Goal: Task Accomplishment & Management: Manage account settings

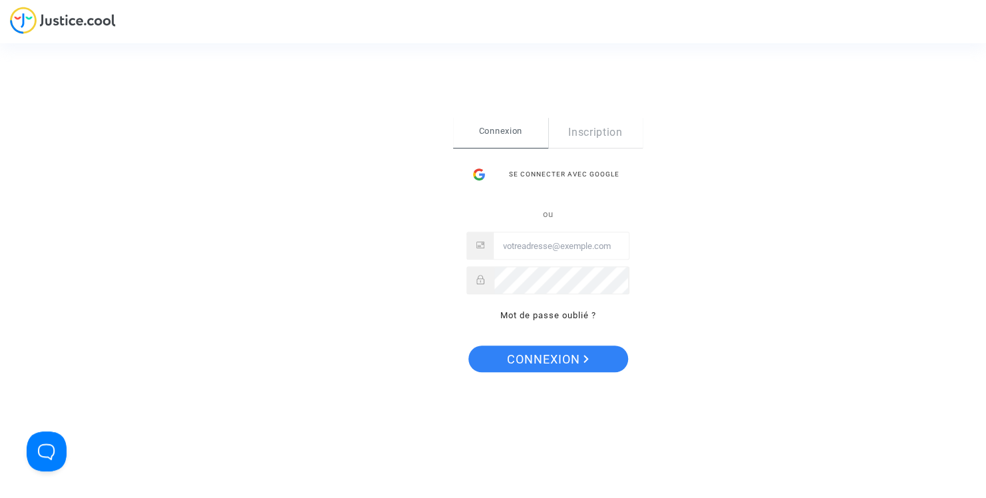
type input "[EMAIL_ADDRESS][DOMAIN_NAME]"
click at [559, 357] on span "Connexion" at bounding box center [548, 359] width 82 height 28
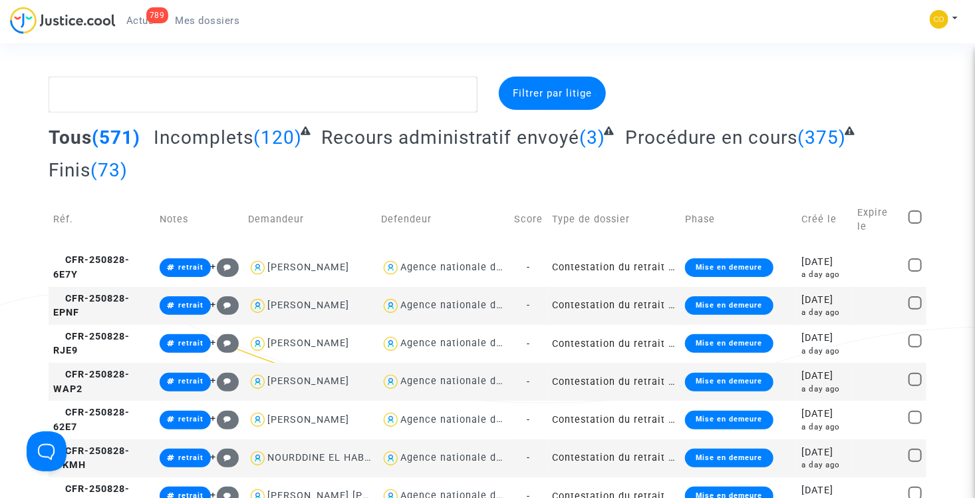
drag, startPoint x: 0, startPoint y: 0, endPoint x: 505, endPoint y: 183, distance: 537.1
drag, startPoint x: 505, startPoint y: 183, endPoint x: 394, endPoint y: 176, distance: 111.3
click at [389, 183] on div "Tous (571) Incomplets (120) Recours administratif envoyé (3) Procédure en cours…" at bounding box center [488, 158] width 878 height 65
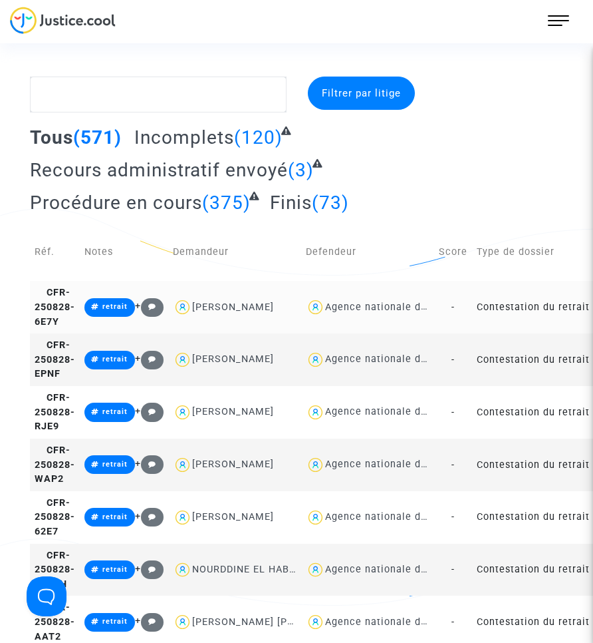
click at [538, 315] on td "Contestation du retrait de MaPrimeRénov par l'ANAH (mandataire)" at bounding box center [538, 307] width 133 height 53
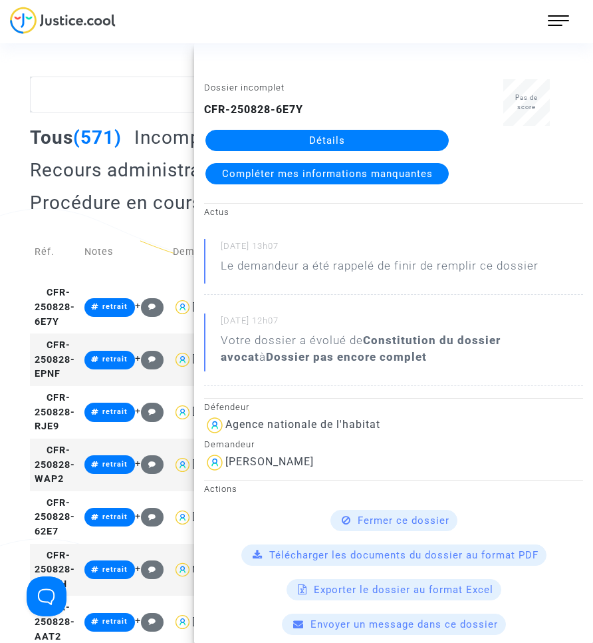
click at [327, 139] on link "Détails" at bounding box center [328, 140] width 244 height 21
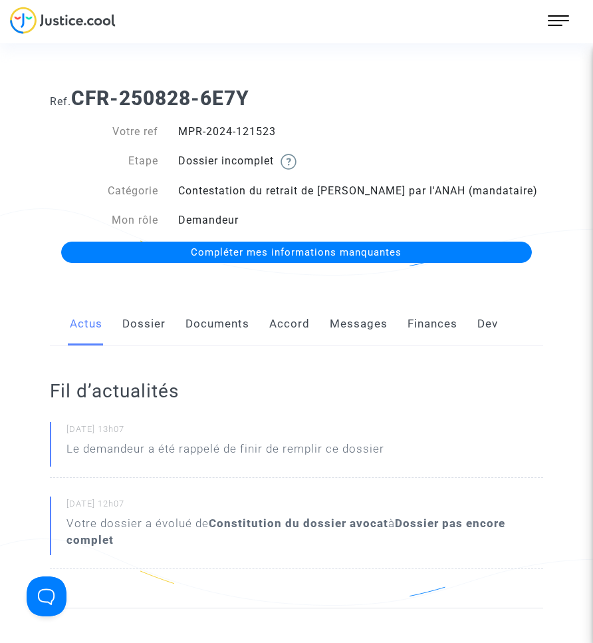
click at [224, 323] on link "Documents" at bounding box center [218, 324] width 64 height 44
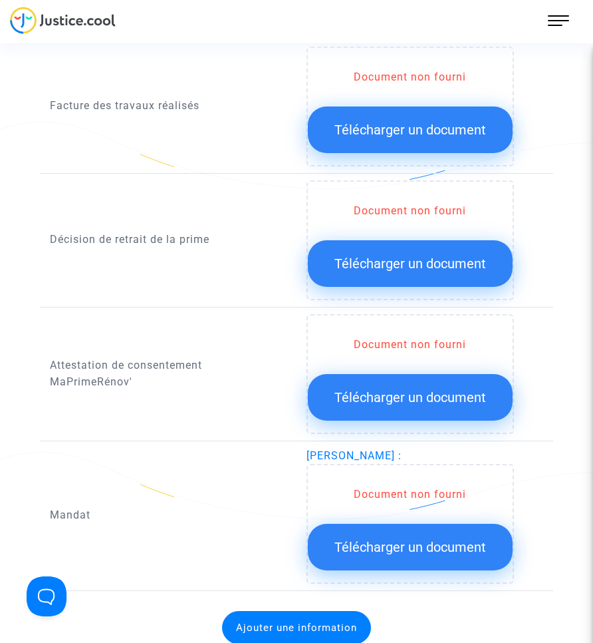
scroll to position [1065, 0]
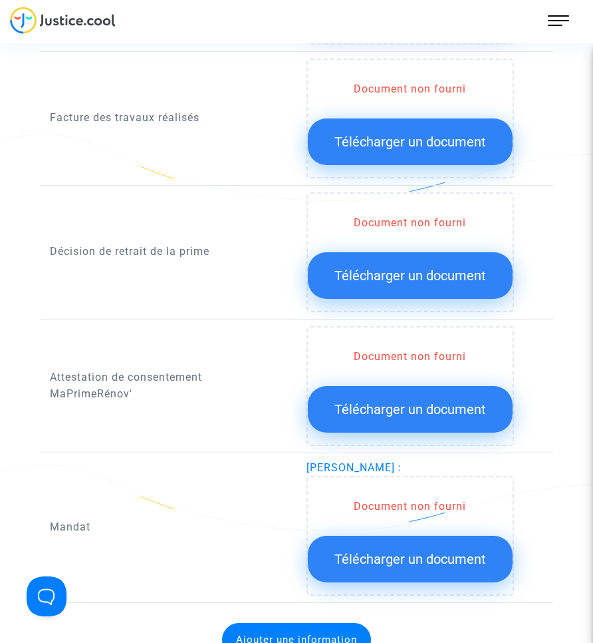
click at [373, 268] on span "Télécharger un document" at bounding box center [411, 275] width 152 height 16
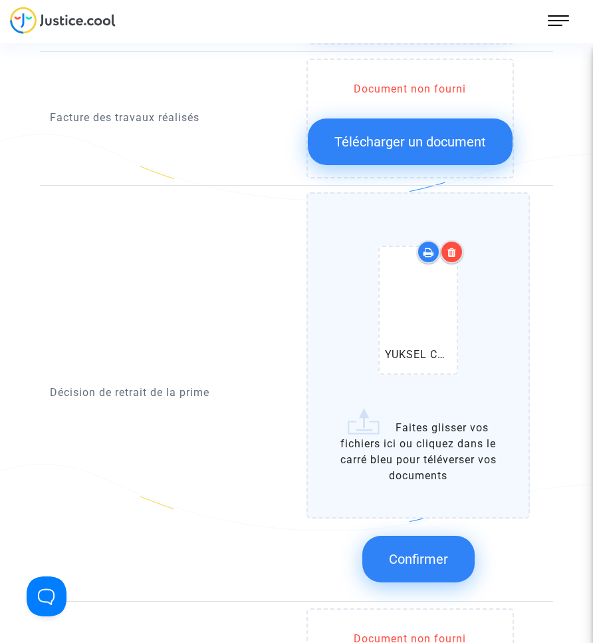
click at [438, 497] on span "Confirmer" at bounding box center [418, 559] width 59 height 16
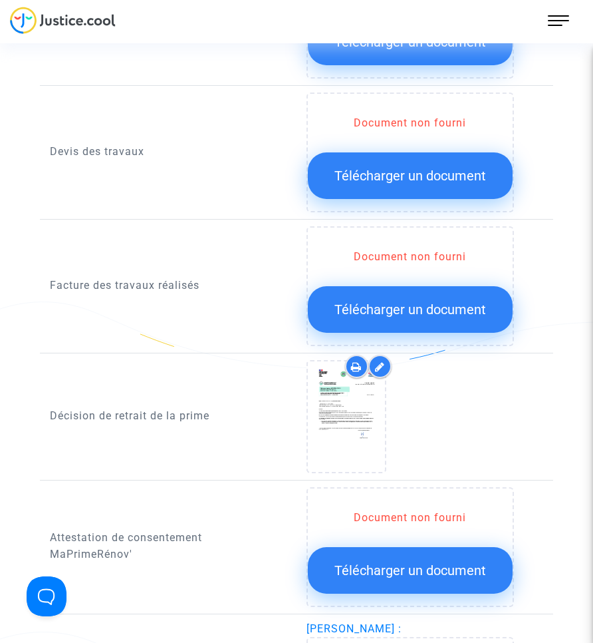
scroll to position [931, 0]
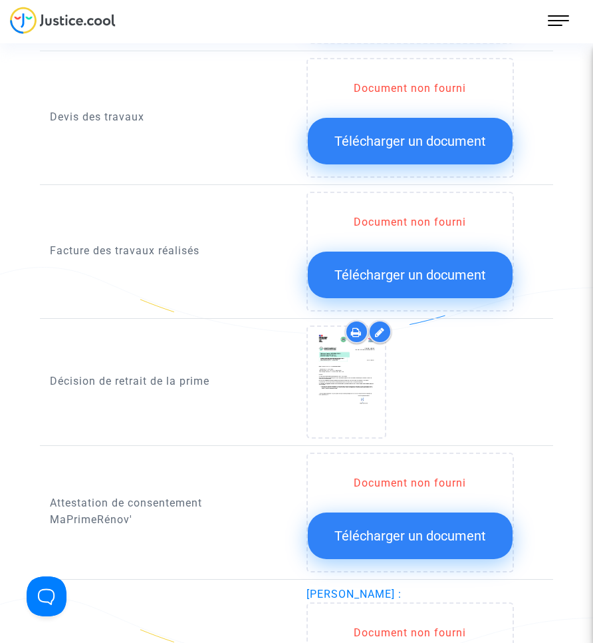
click at [357, 274] on span "Télécharger un document" at bounding box center [411, 275] width 152 height 16
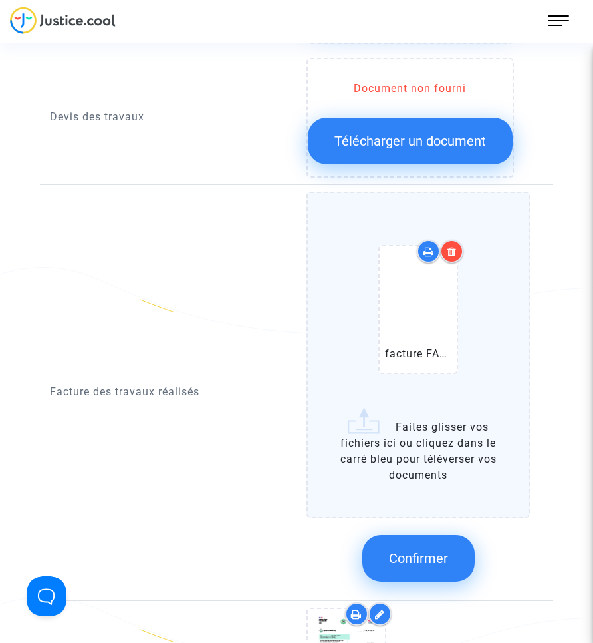
click at [432, 497] on span "Confirmer" at bounding box center [418, 558] width 59 height 16
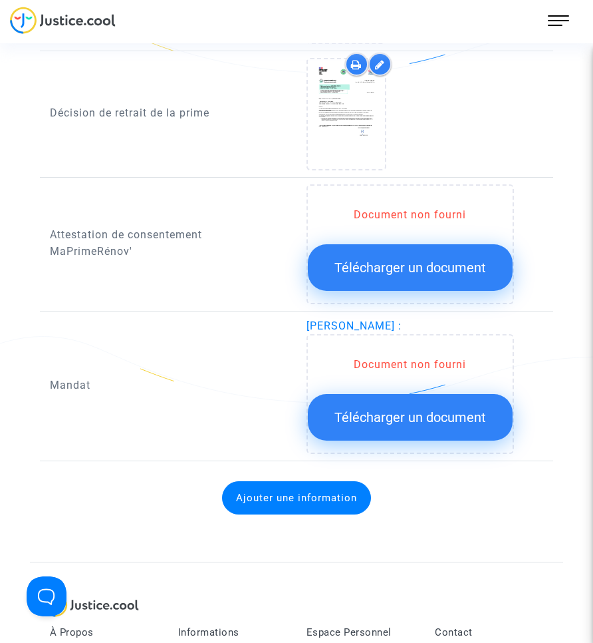
scroll to position [1198, 0]
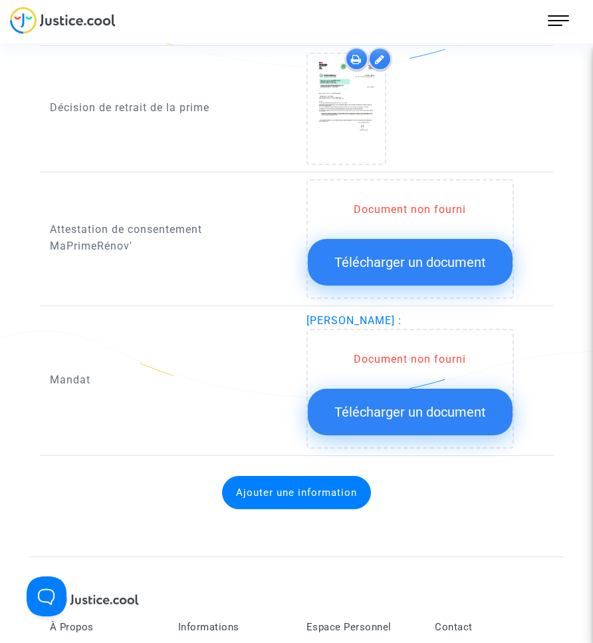
click at [430, 415] on span "Télécharger un document" at bounding box center [411, 412] width 152 height 16
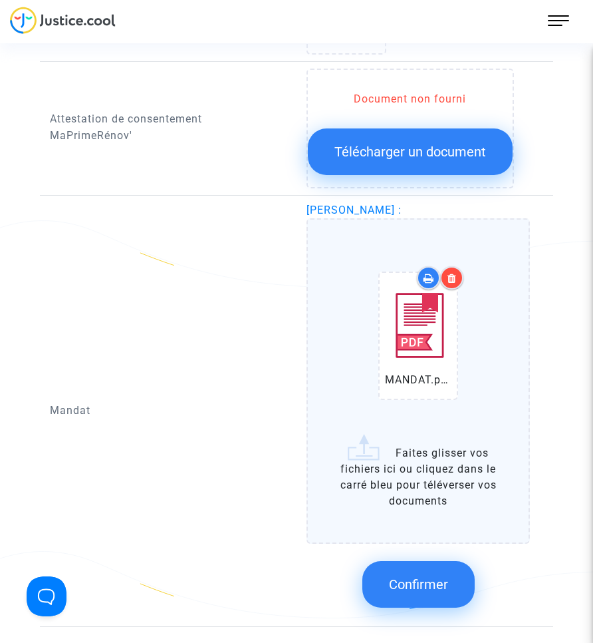
scroll to position [1313, 0]
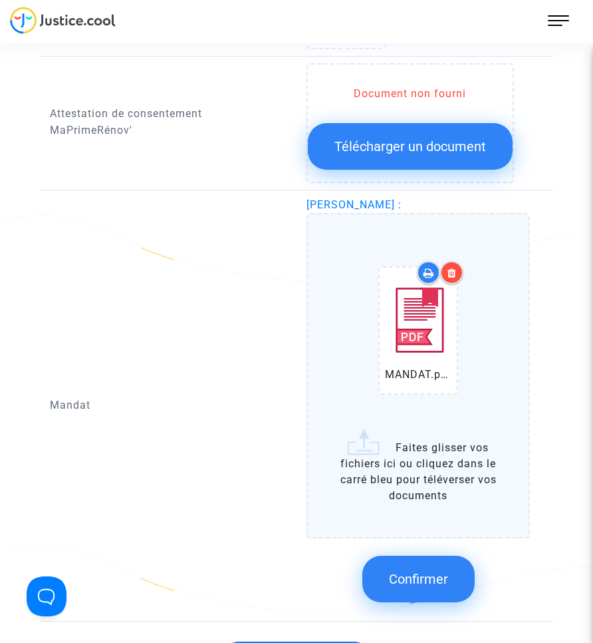
click at [428, 497] on button "Confirmer" at bounding box center [419, 579] width 112 height 47
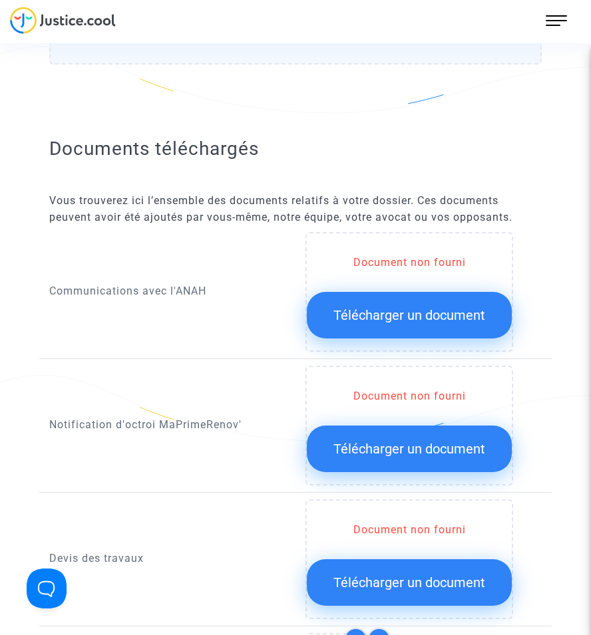
scroll to position [556, 0]
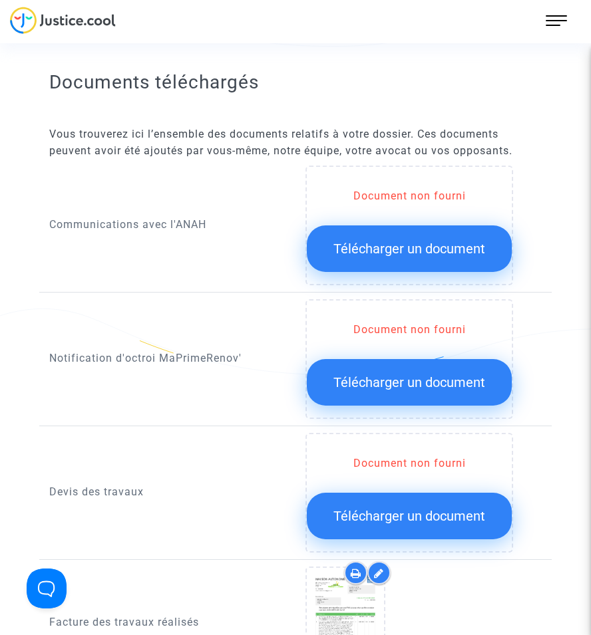
click at [409, 375] on span "Télécharger un document" at bounding box center [409, 383] width 152 height 16
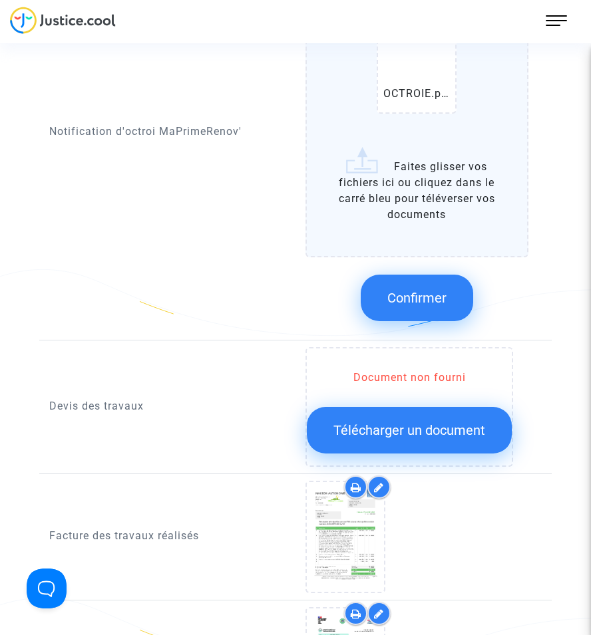
scroll to position [885, 0]
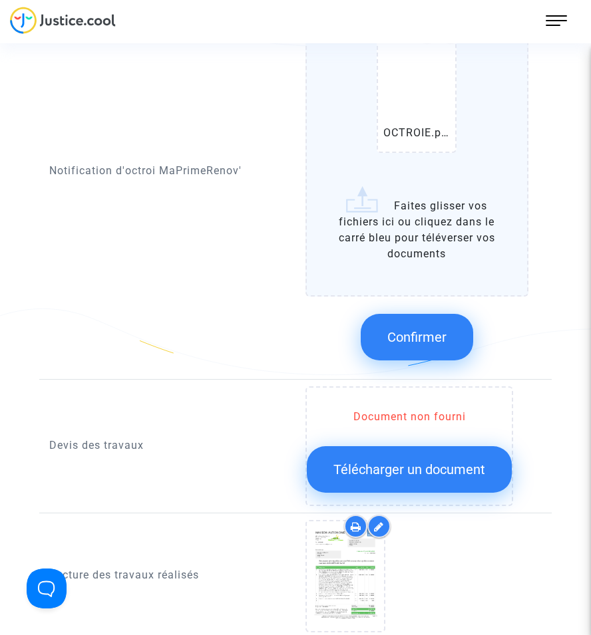
click at [397, 329] on span "Confirmer" at bounding box center [416, 337] width 59 height 16
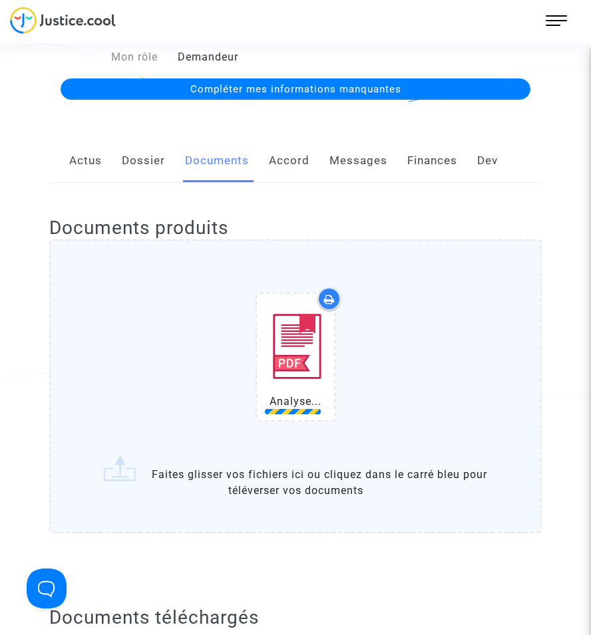
scroll to position [168, 0]
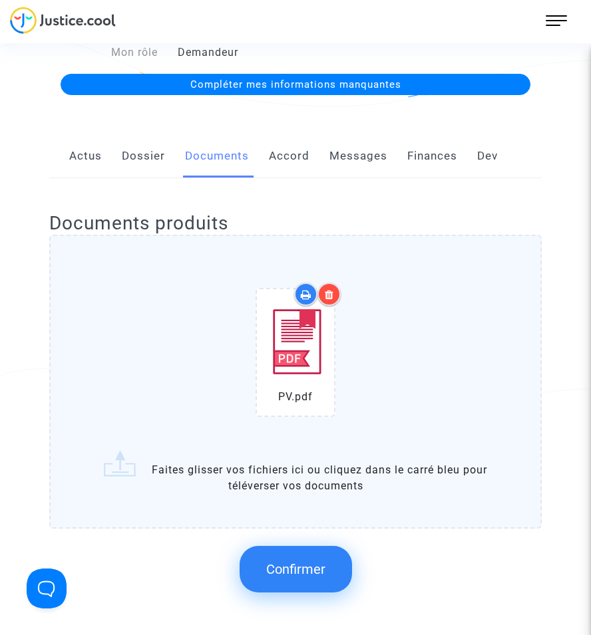
click at [300, 497] on span "Confirmer" at bounding box center [295, 570] width 59 height 16
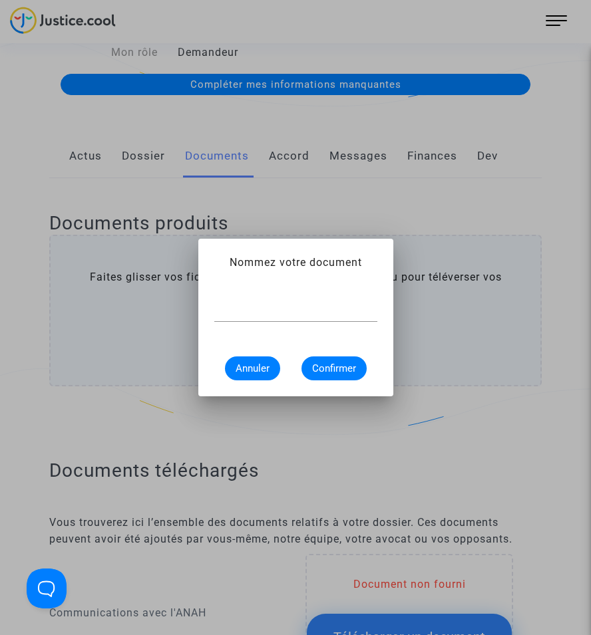
scroll to position [0, 0]
click at [315, 313] on input "text" at bounding box center [295, 311] width 163 height 12
type input "pv de réception"
click at [337, 371] on span "Confirmer" at bounding box center [334, 369] width 44 height 12
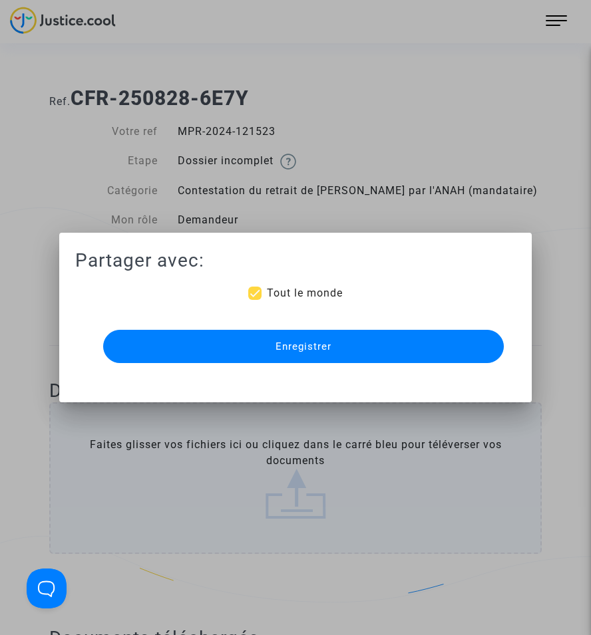
scroll to position [168, 0]
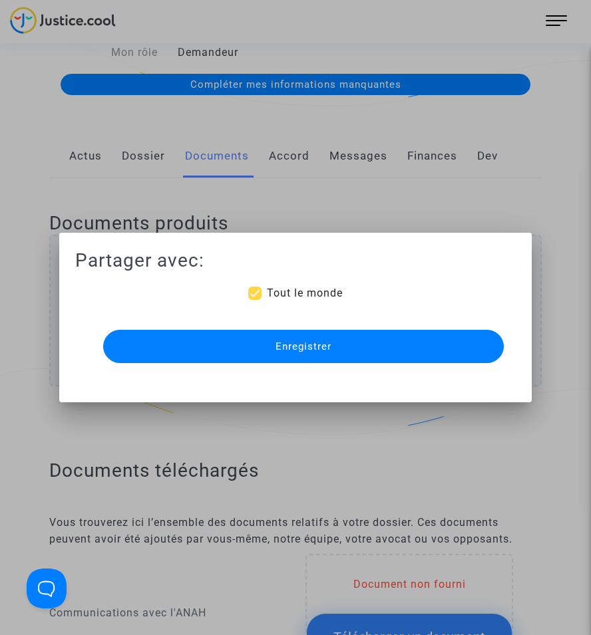
click at [335, 349] on button "Enregistrer" at bounding box center [303, 346] width 401 height 33
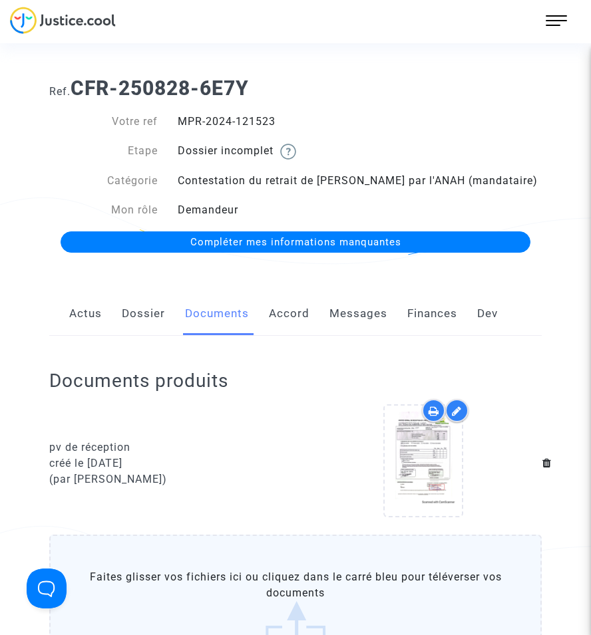
scroll to position [0, 0]
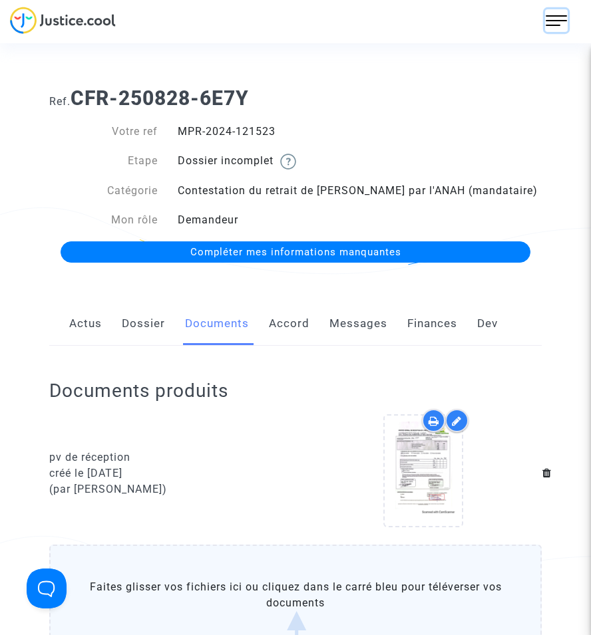
click at [562, 17] on img at bounding box center [556, 20] width 21 height 21
click at [526, 69] on span "Mes dossiers" at bounding box center [513, 71] width 70 height 13
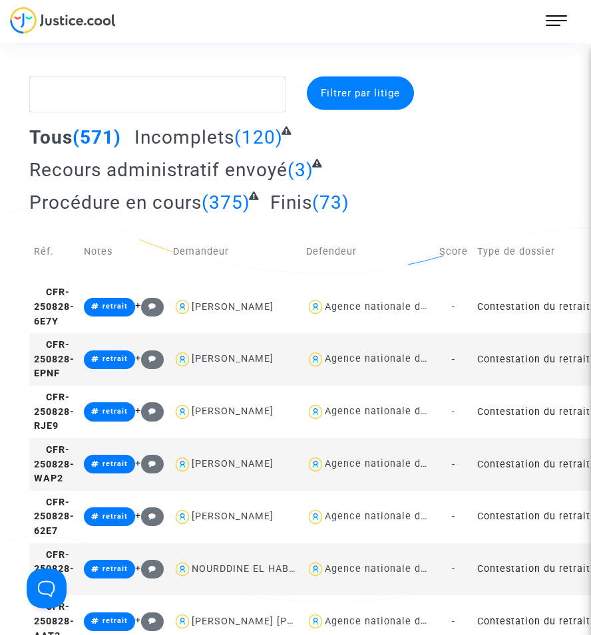
click at [448, 372] on td "-" at bounding box center [453, 359] width 38 height 53
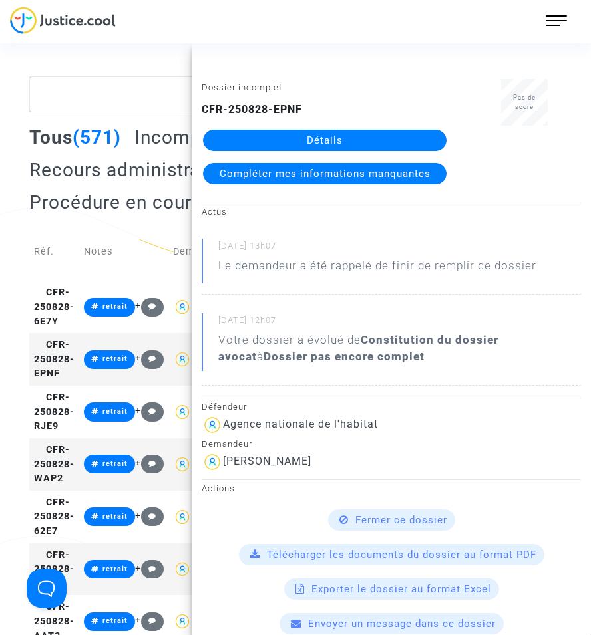
click at [377, 175] on span "Compléter mes informations manquantes" at bounding box center [325, 174] width 211 height 12
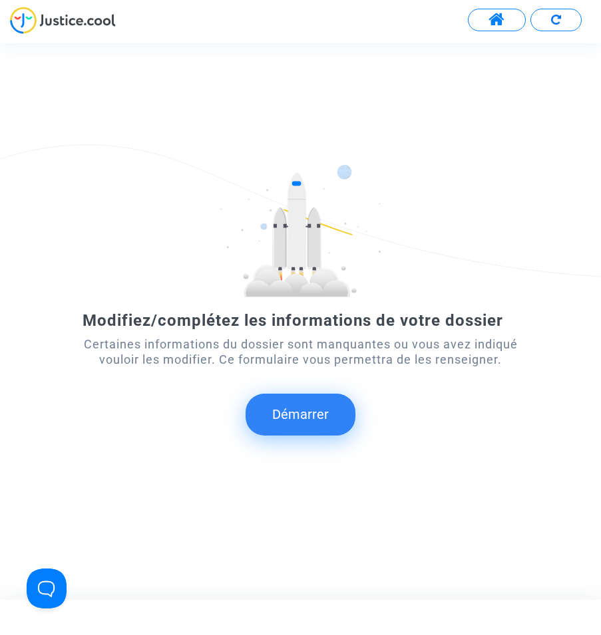
click at [500, 25] on span at bounding box center [496, 19] width 17 height 17
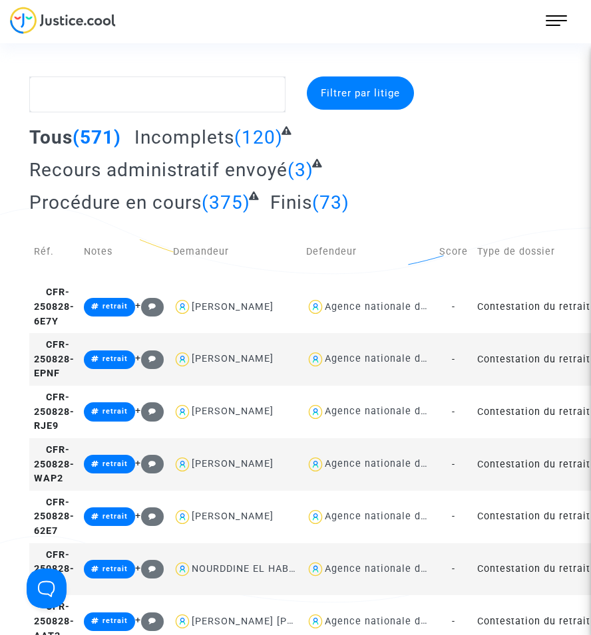
click at [228, 365] on div "KARINE RZAK" at bounding box center [233, 358] width 82 height 11
type textarea "@"KARINE RZAK" @"SOS MaPrimeRénov by Pitcher Avocat""
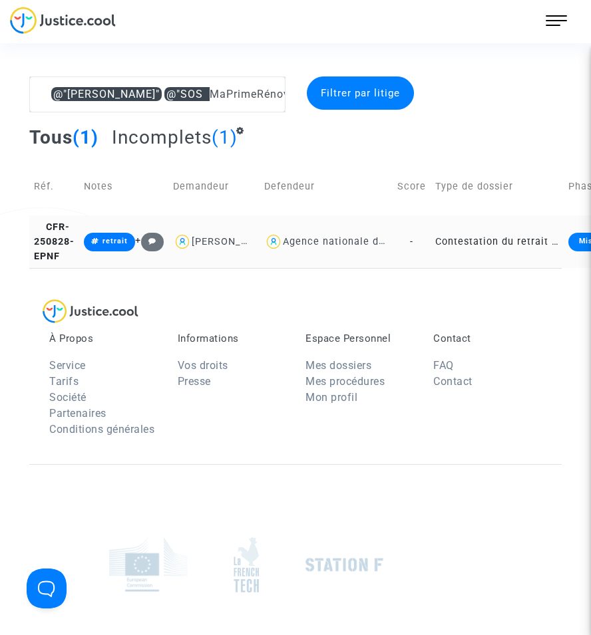
click at [482, 249] on td "Contestation du retrait de MaPrimeRénov par l'ANAH (mandataire)" at bounding box center [496, 242] width 133 height 53
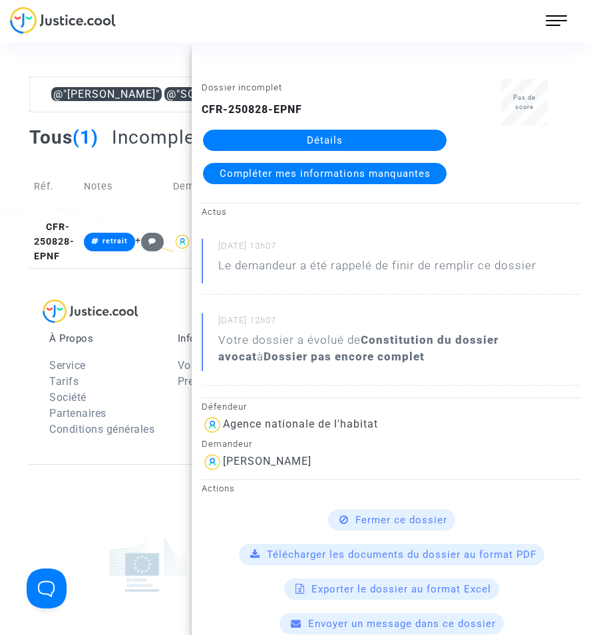
click at [349, 134] on link "Détails" at bounding box center [325, 140] width 244 height 21
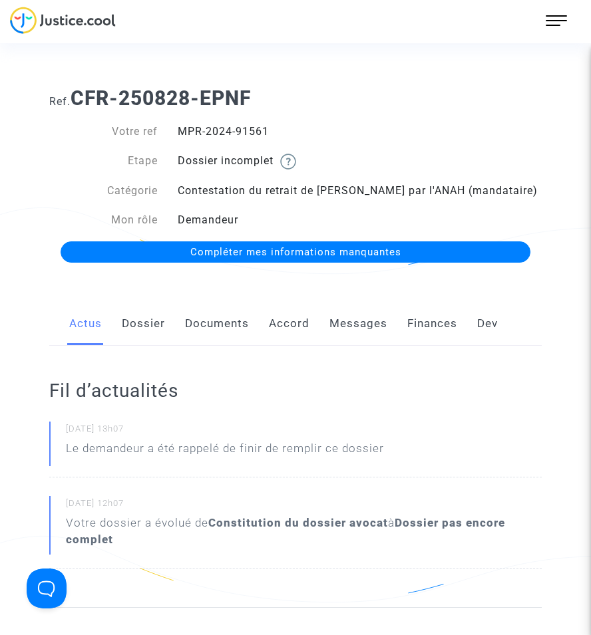
click at [210, 325] on link "Documents" at bounding box center [217, 324] width 64 height 44
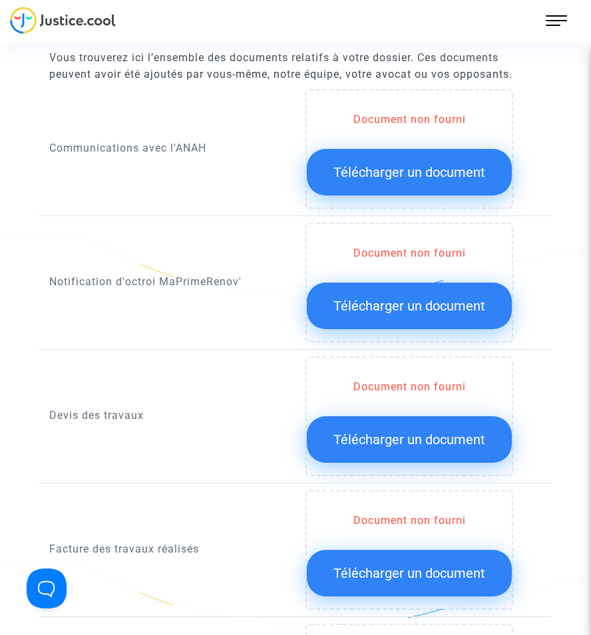
scroll to position [665, 0]
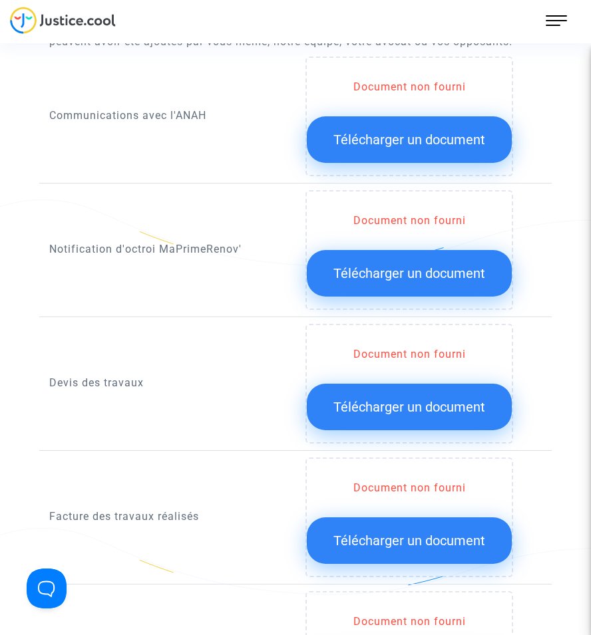
click at [450, 272] on span "Télécharger un document" at bounding box center [409, 273] width 152 height 16
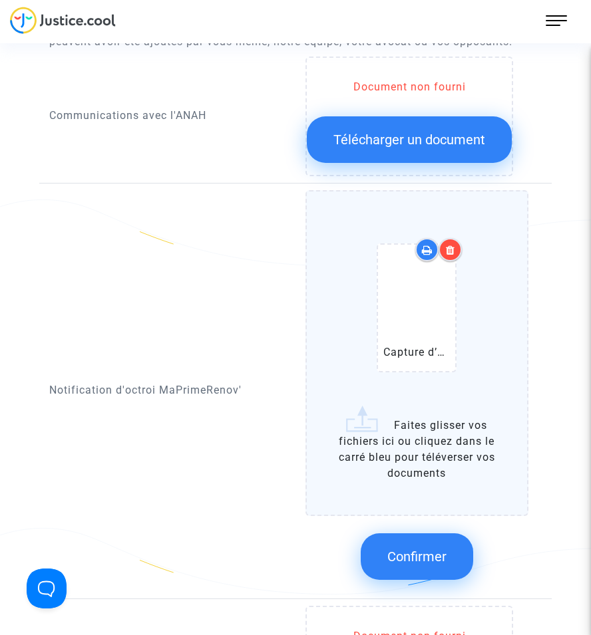
click at [409, 497] on span "Confirmer" at bounding box center [416, 557] width 59 height 16
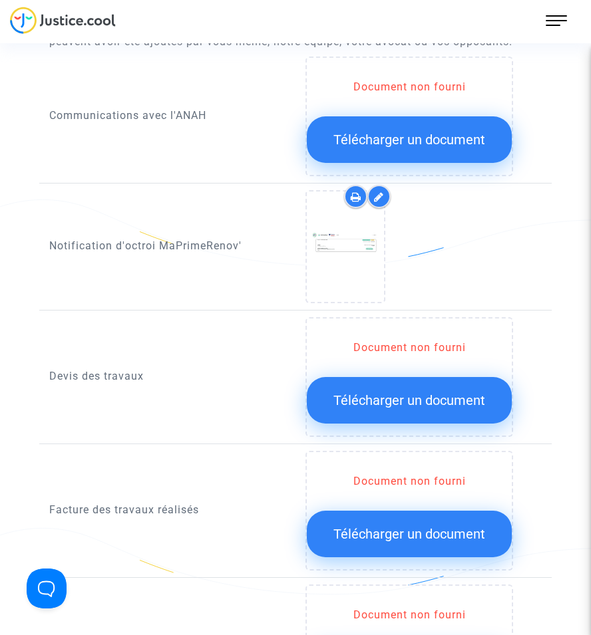
scroll to position [732, 0]
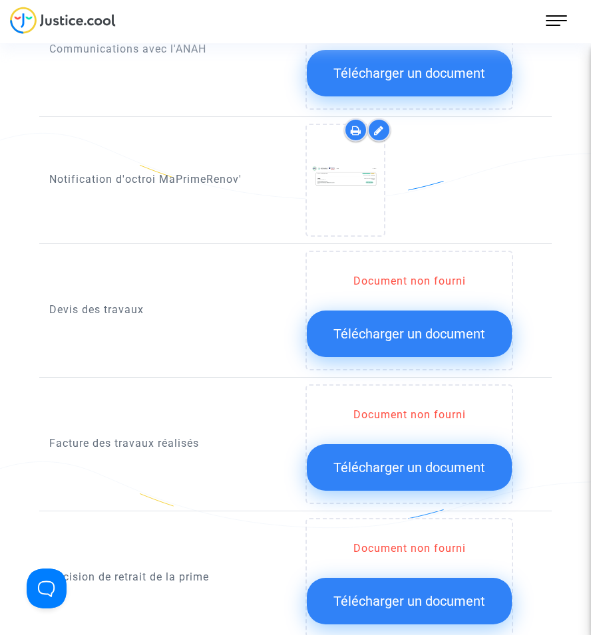
click at [416, 462] on span "Télécharger un document" at bounding box center [409, 468] width 152 height 16
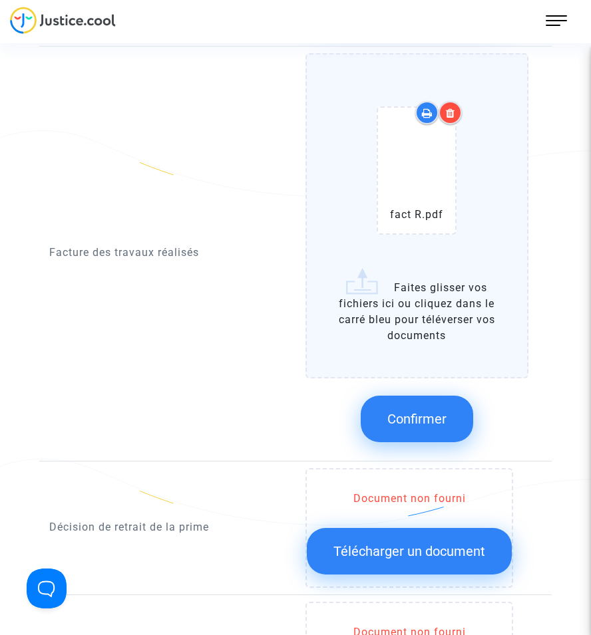
scroll to position [1033, 0]
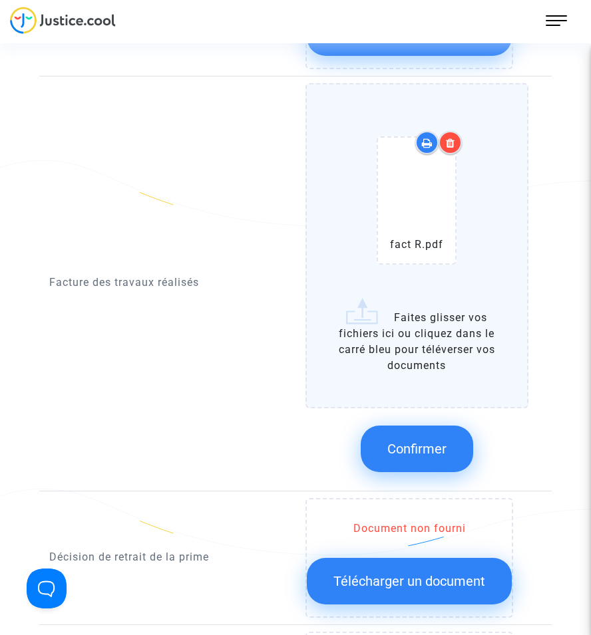
click at [422, 448] on span "Confirmer" at bounding box center [416, 449] width 59 height 16
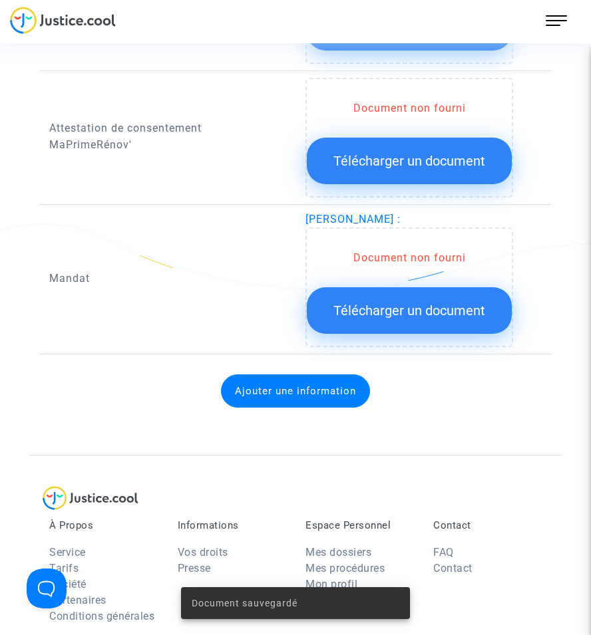
scroll to position [1299, 0]
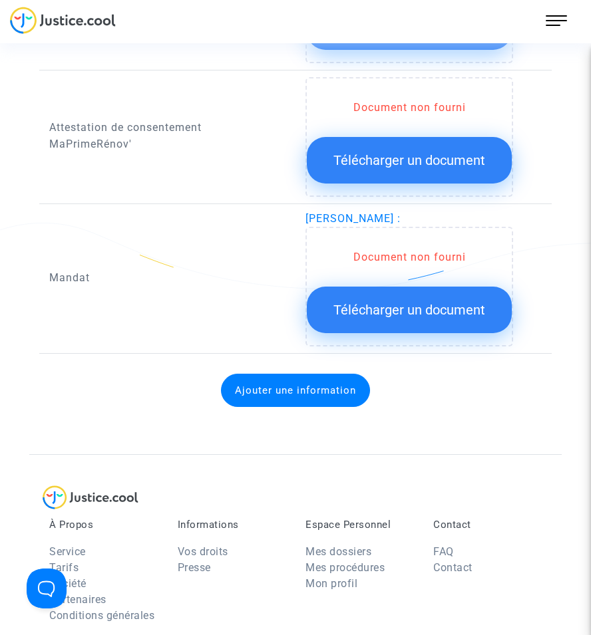
click at [432, 307] on span "Télécharger un document" at bounding box center [409, 310] width 152 height 16
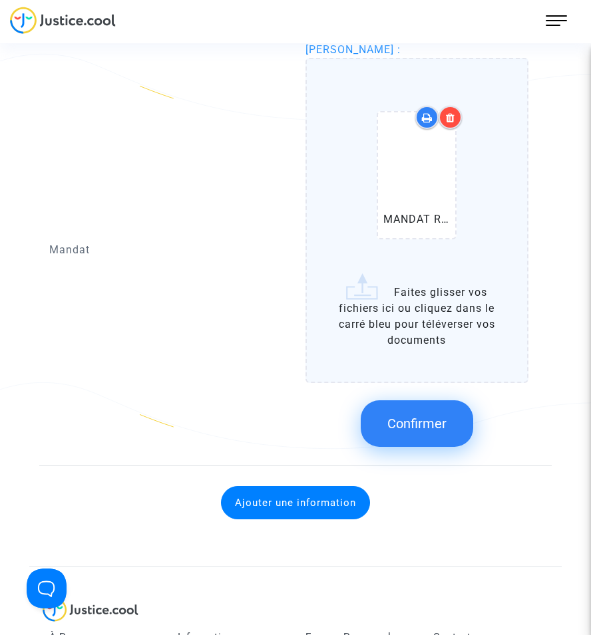
scroll to position [1499, 0]
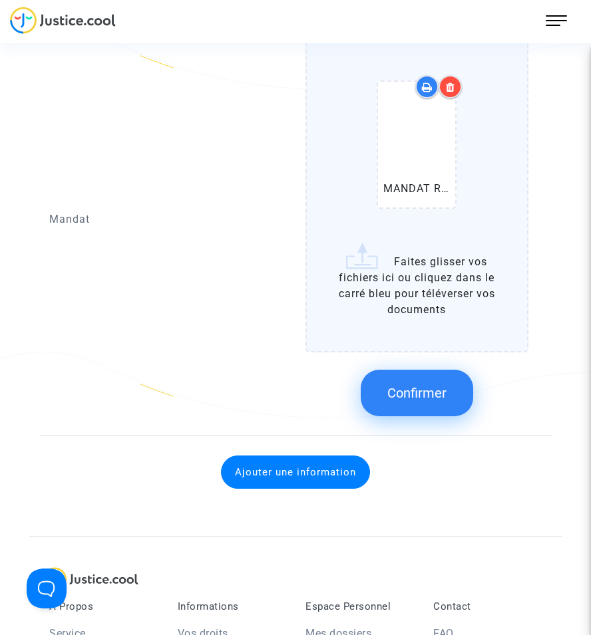
click at [429, 401] on span "Confirmer" at bounding box center [416, 393] width 59 height 16
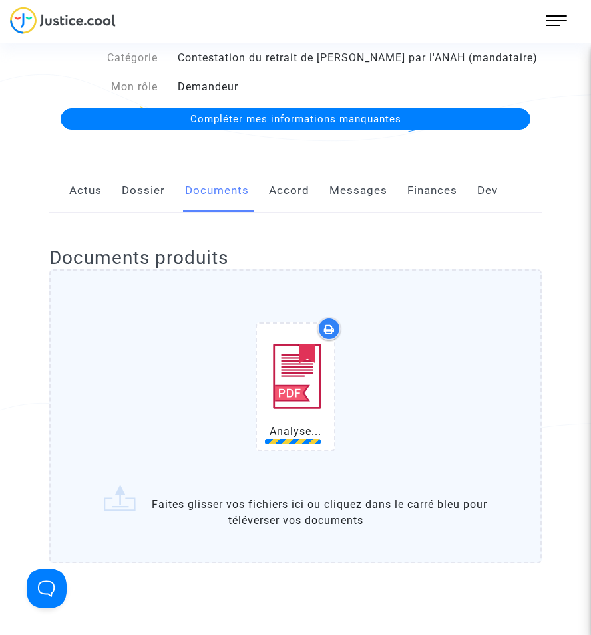
scroll to position [200, 0]
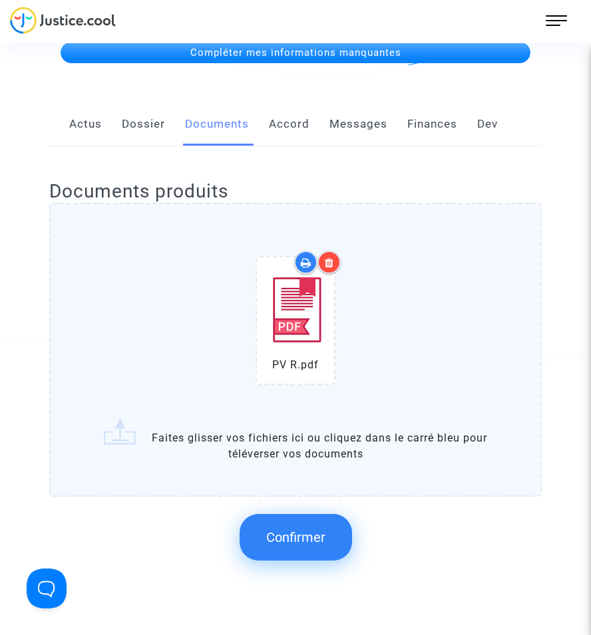
click at [323, 497] on span "Confirmer" at bounding box center [295, 538] width 59 height 16
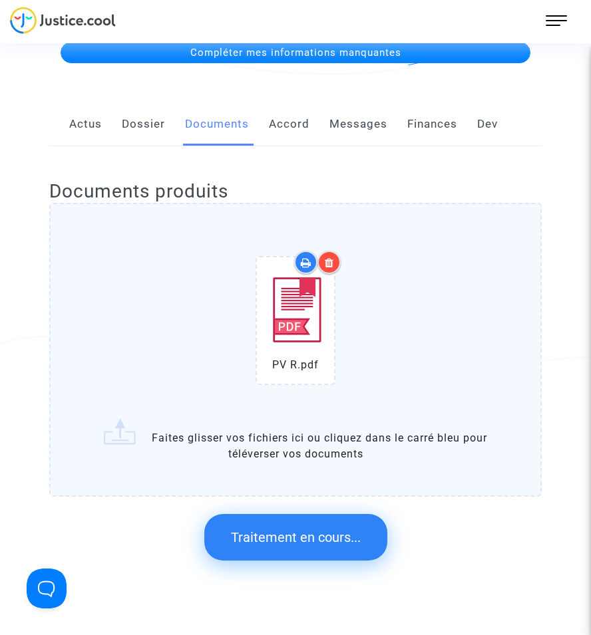
scroll to position [0, 0]
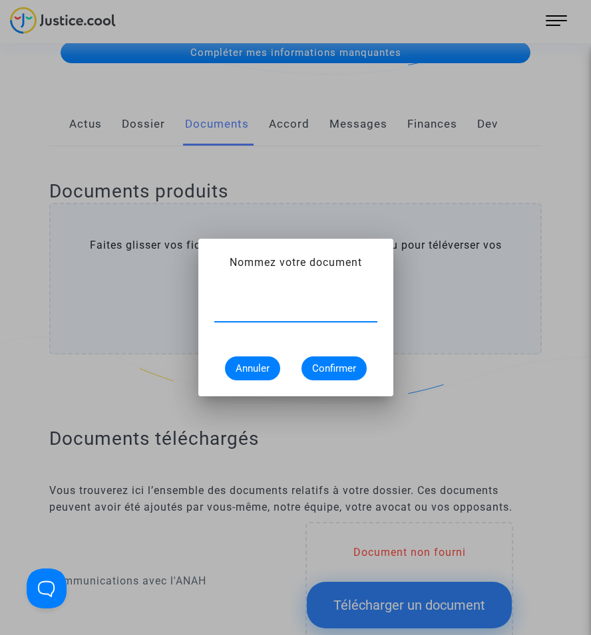
click at [273, 311] on input "text" at bounding box center [295, 311] width 163 height 12
type input "pv de réception"
click at [337, 367] on span "Confirmer" at bounding box center [334, 369] width 44 height 12
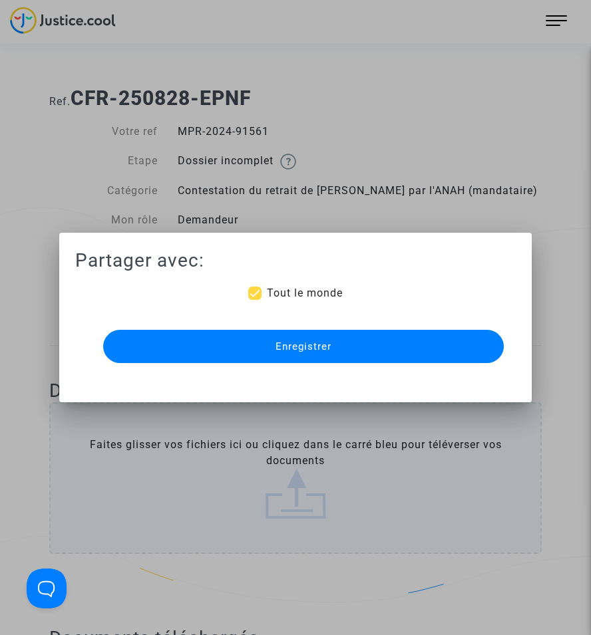
scroll to position [200, 0]
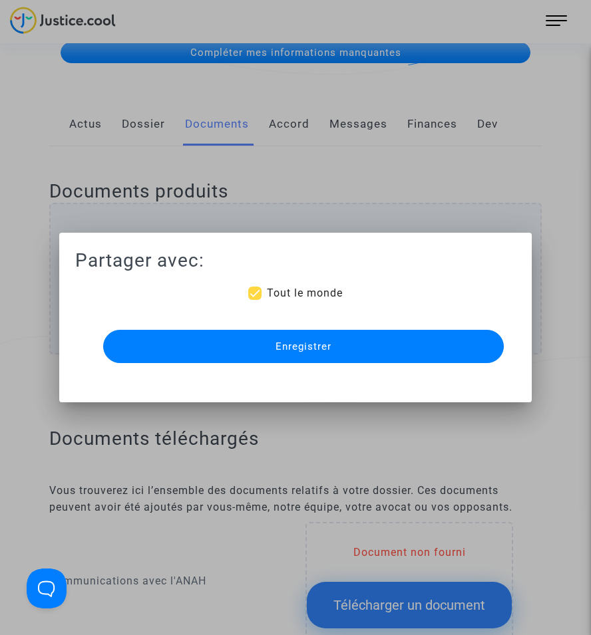
click at [325, 348] on span "Enregistrer" at bounding box center [303, 347] width 56 height 12
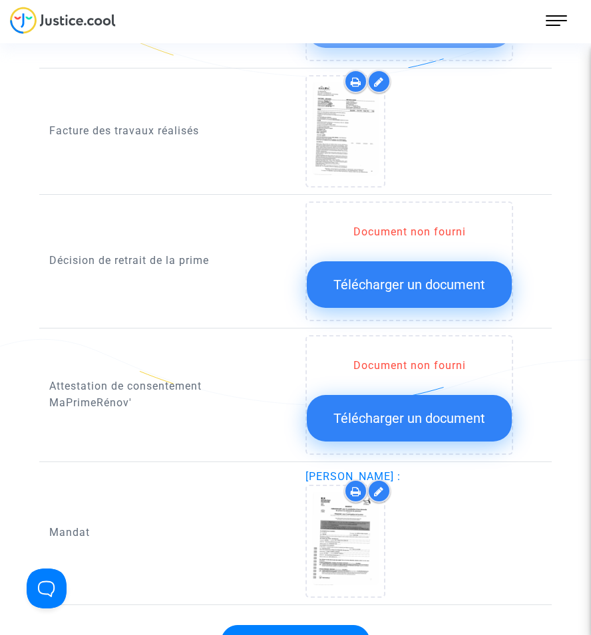
scroll to position [1207, 0]
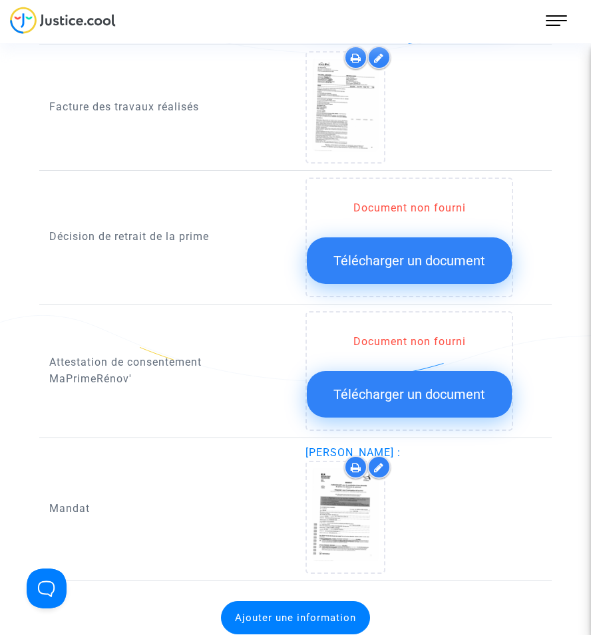
click at [418, 268] on span "Télécharger un document" at bounding box center [409, 261] width 152 height 16
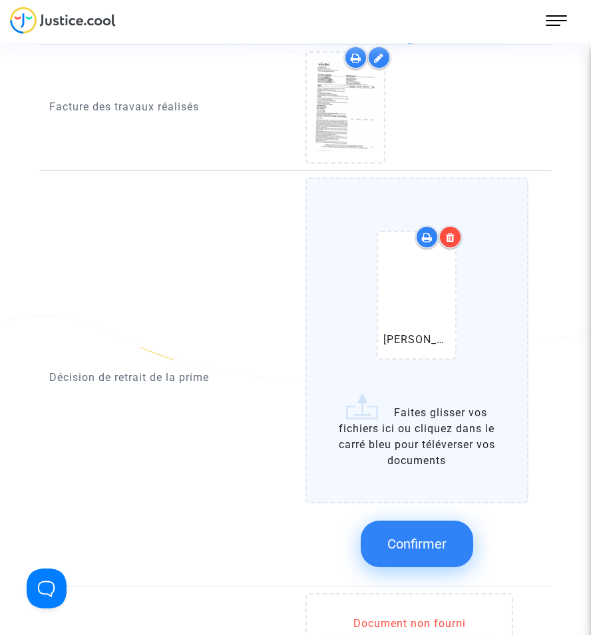
click at [415, 497] on span "Confirmer" at bounding box center [416, 544] width 59 height 16
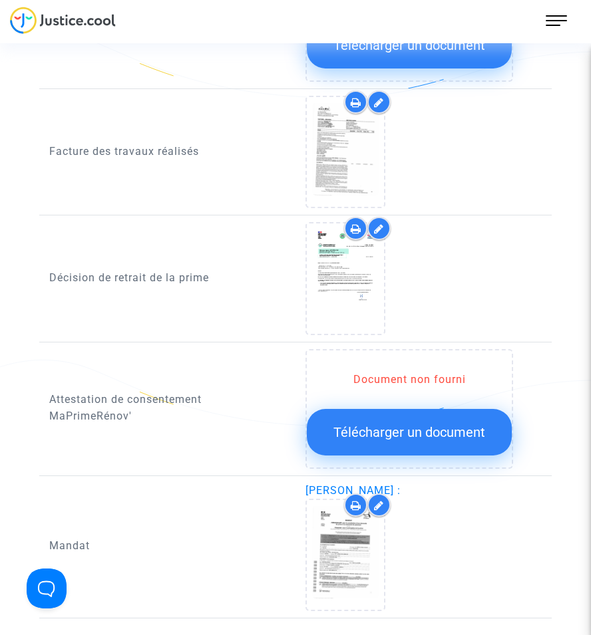
scroll to position [1149, 0]
